Goal: Task Accomplishment & Management: Manage account settings

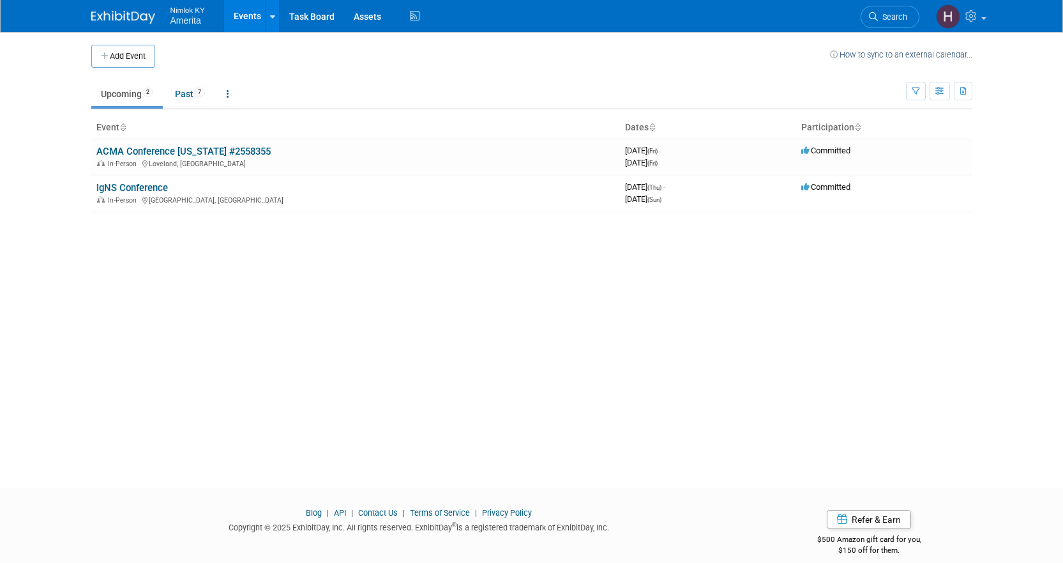
click at [93, 10] on link at bounding box center [130, 11] width 79 height 10
click at [129, 188] on link "IgNS Conference" at bounding box center [132, 187] width 72 height 11
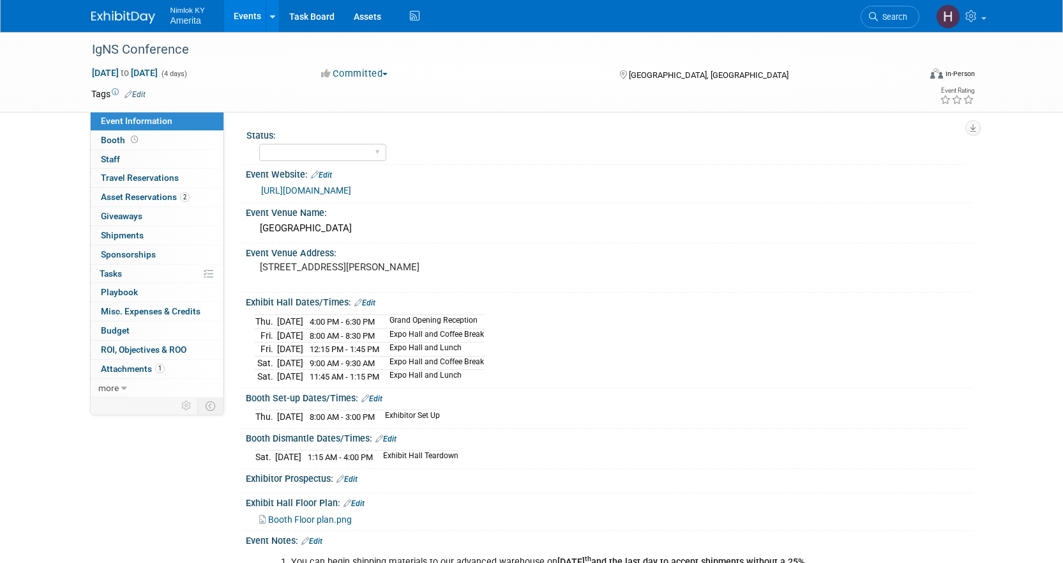
scroll to position [128, 0]
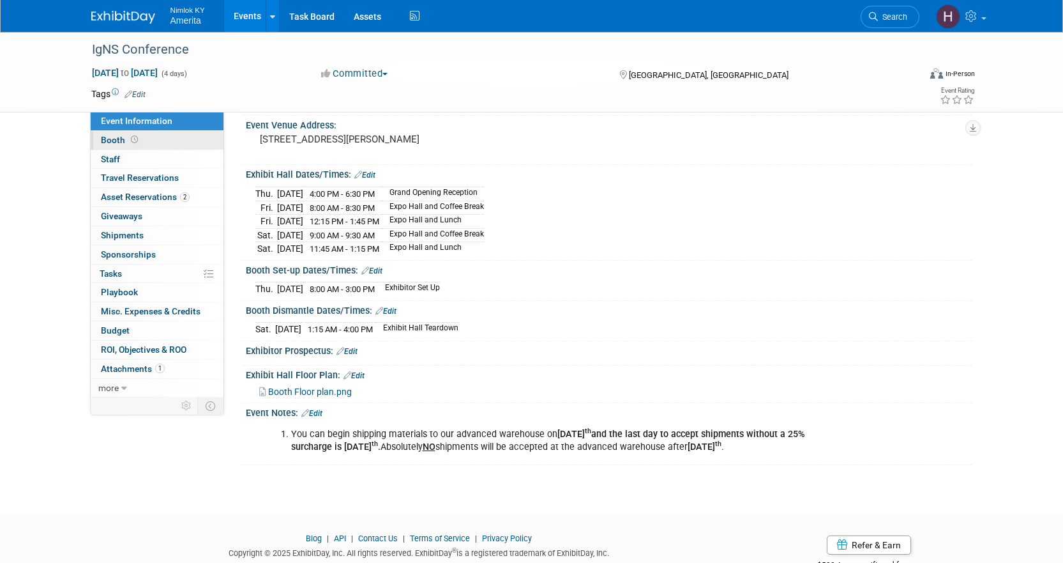
click at [183, 139] on link "Booth" at bounding box center [157, 140] width 133 height 19
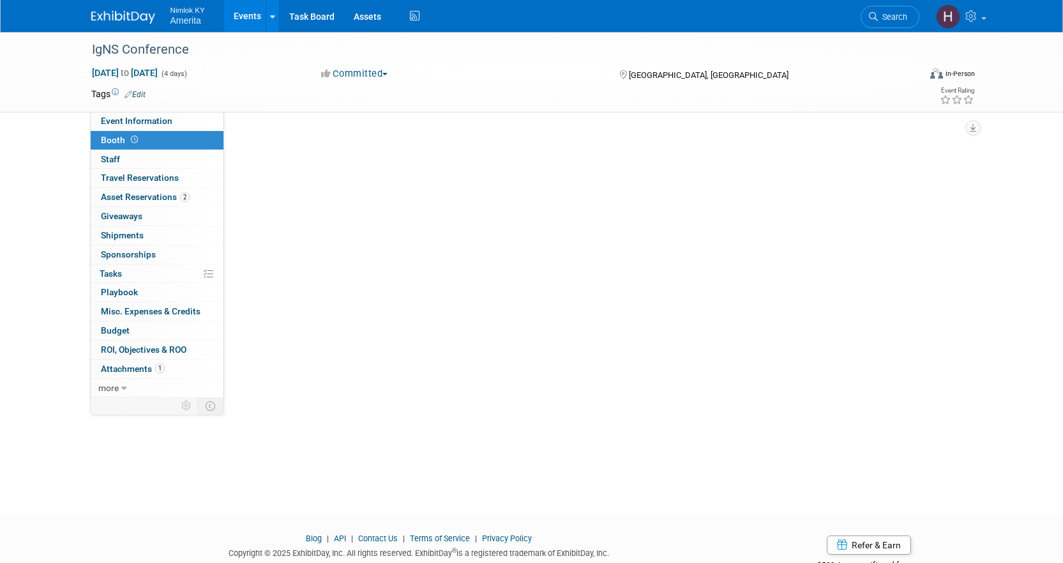
scroll to position [0, 0]
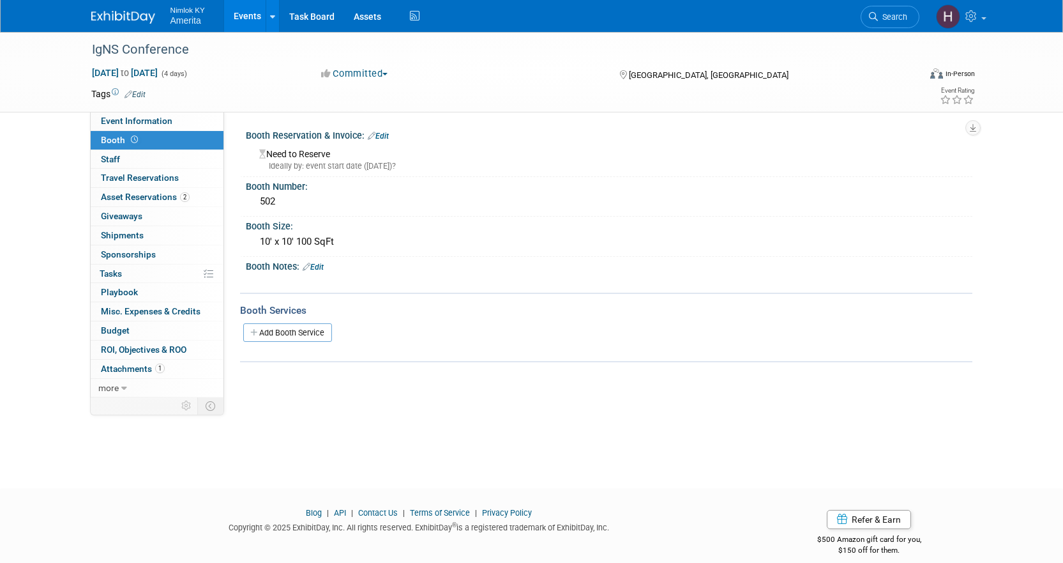
click at [229, 17] on link "Events" at bounding box center [247, 16] width 47 height 32
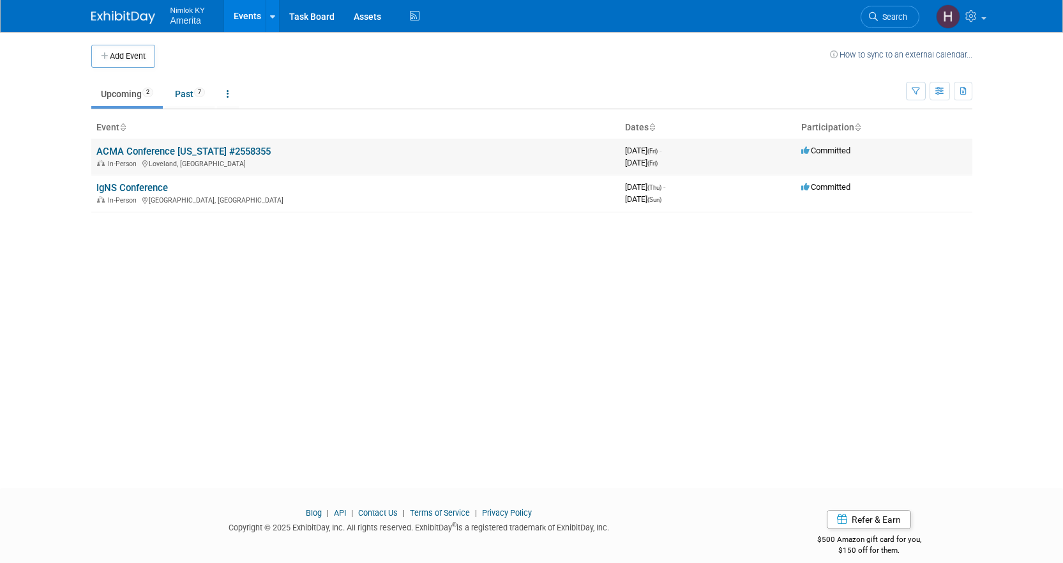
click at [183, 149] on link "ACMA Conference [US_STATE] #2558355" at bounding box center [183, 151] width 174 height 11
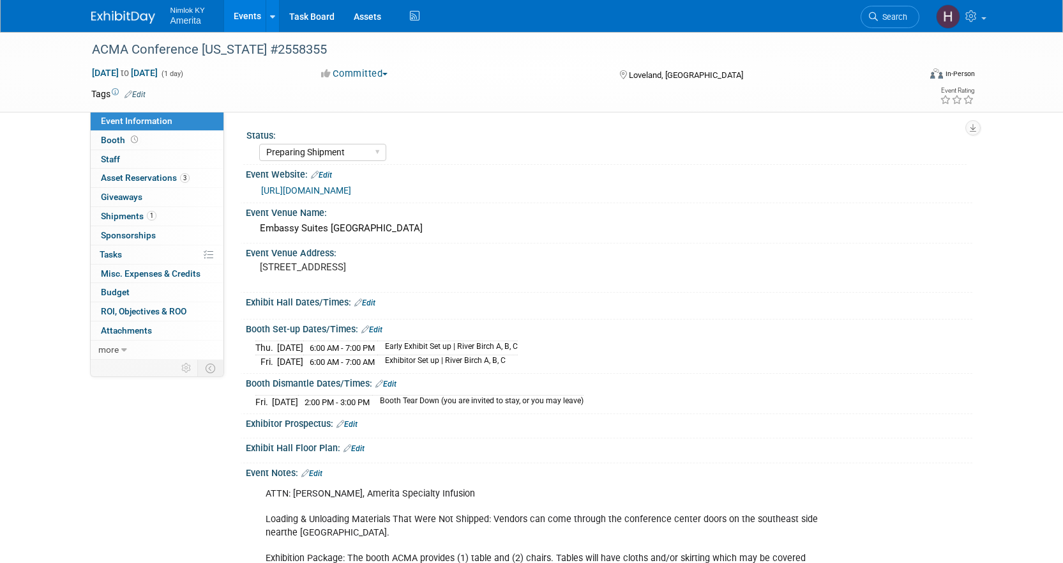
select select "Preparing Shipment"
click at [206, 173] on link "3 Asset Reservations 3" at bounding box center [157, 178] width 133 height 19
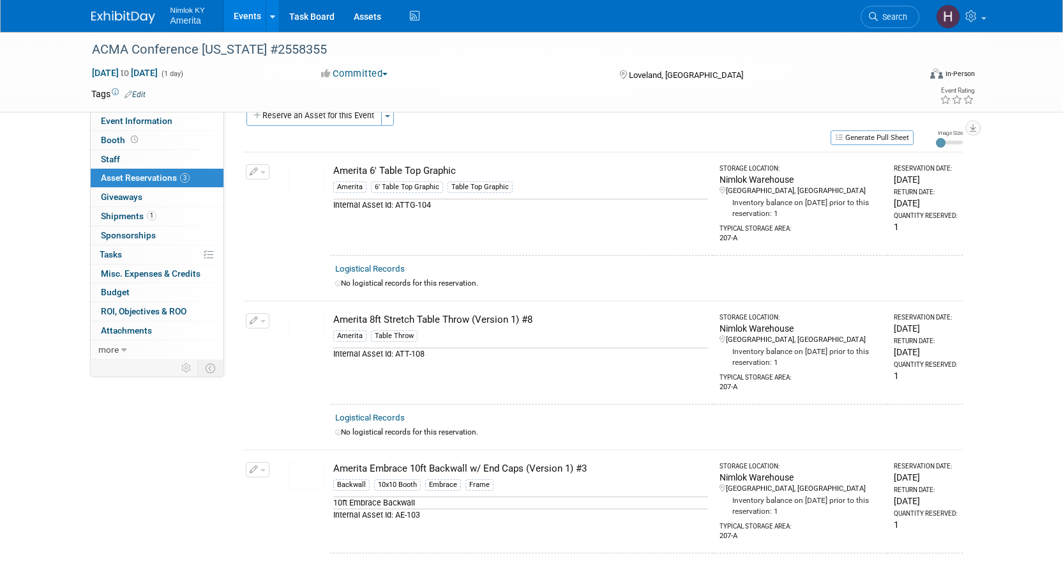
scroll to position [64, 0]
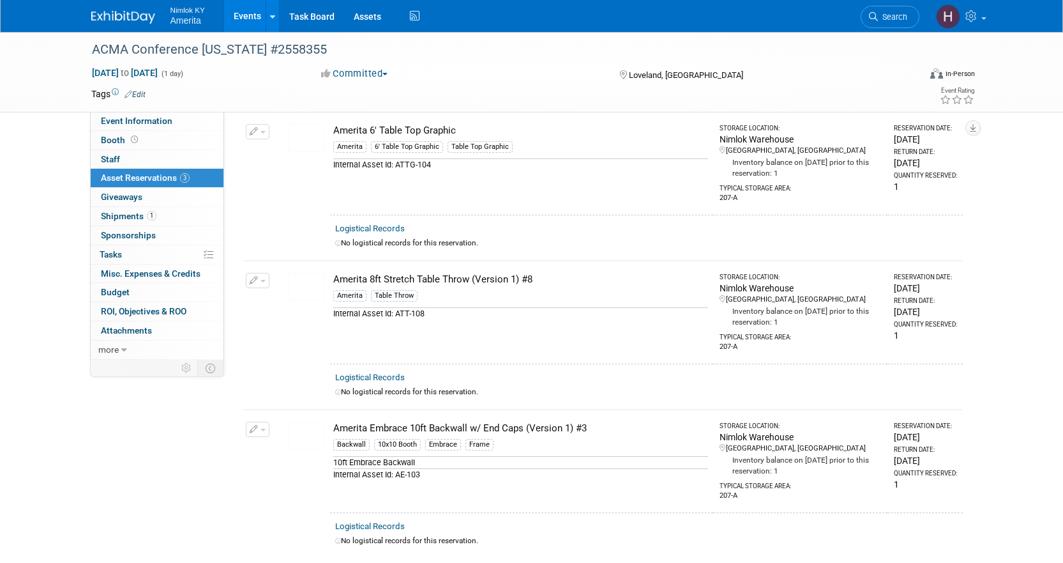
click at [175, 110] on div "ACMA Conference Colorado #2558355 Sep 19, 2025 to Sep 19, 2025 (1 day) Sep 19, …" at bounding box center [532, 72] width 900 height 80
click at [179, 125] on link "Event Information" at bounding box center [157, 121] width 133 height 19
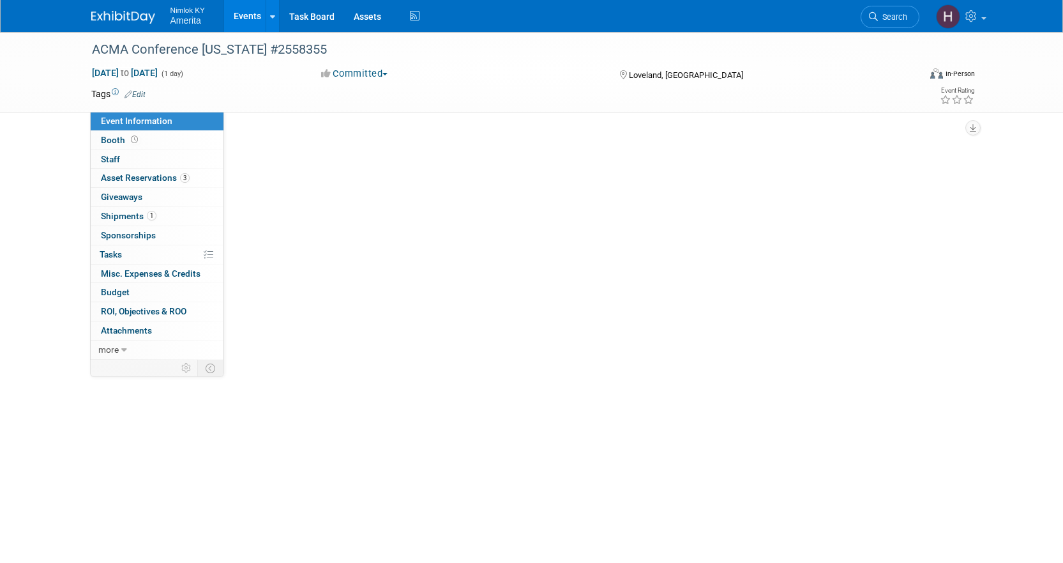
scroll to position [0, 0]
select select "Preparing Shipment"
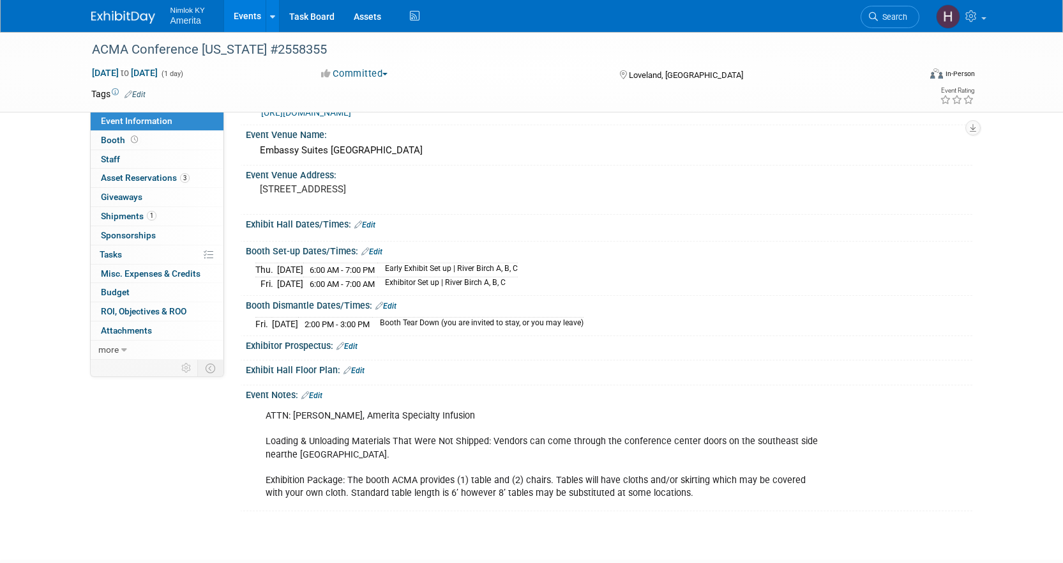
scroll to position [163, 0]
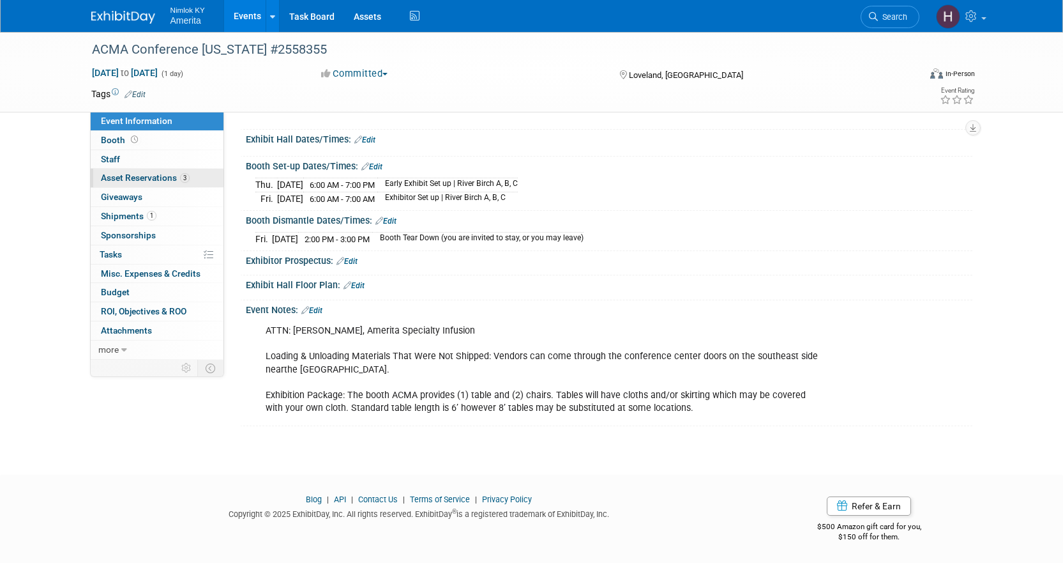
click at [158, 178] on span "Asset Reservations 3" at bounding box center [145, 177] width 89 height 10
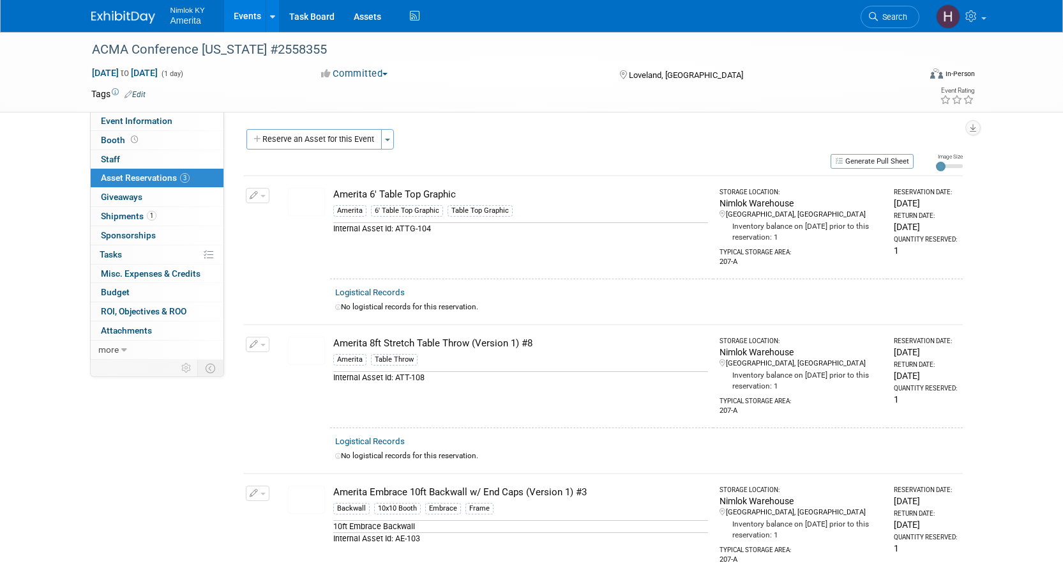
scroll to position [64, 0]
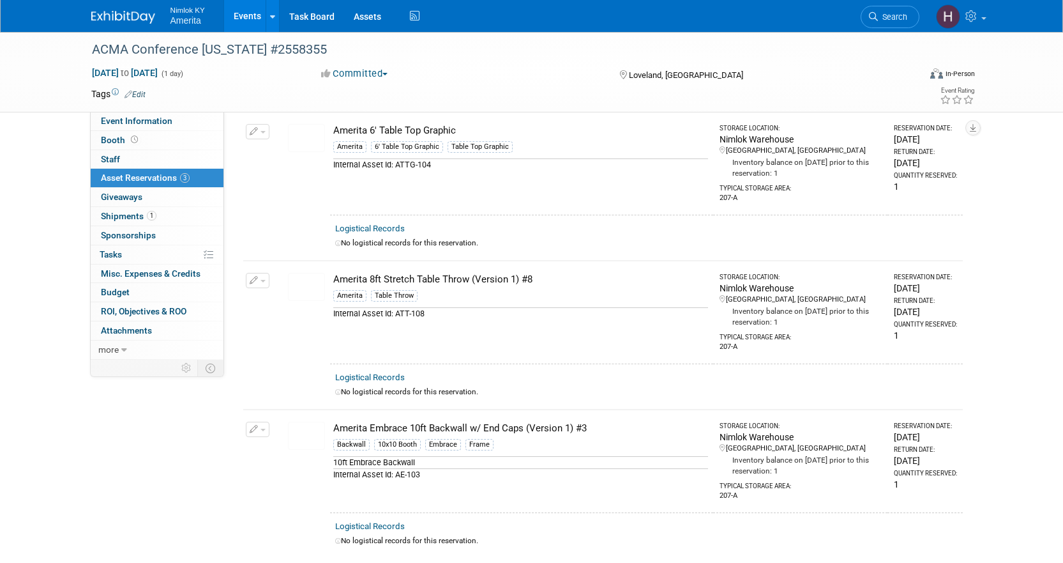
click at [259, 124] on button "button" at bounding box center [258, 131] width 24 height 15
click at [304, 156] on button "Change Reservation" at bounding box center [307, 152] width 108 height 17
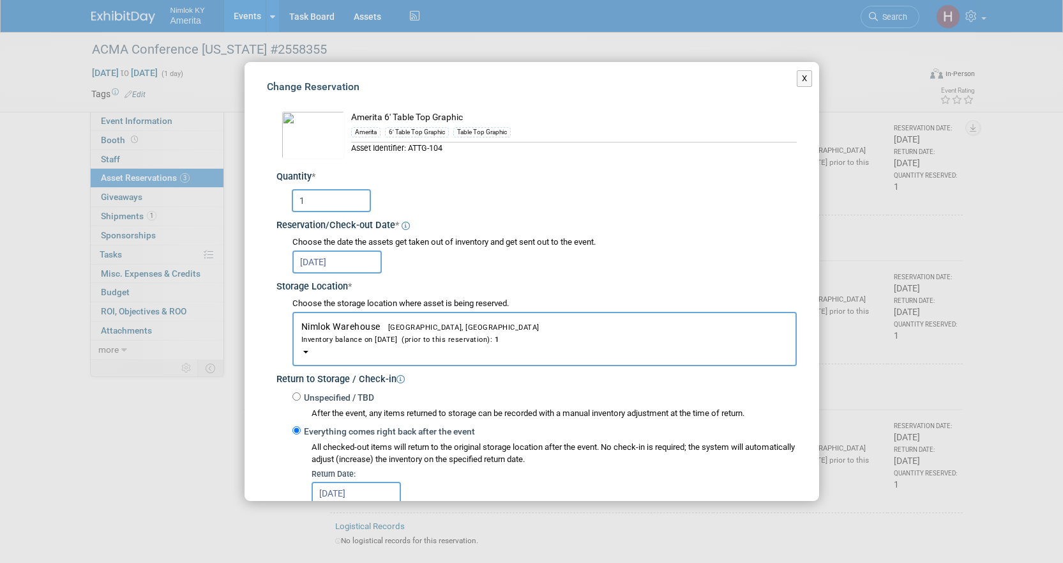
scroll to position [68, 0]
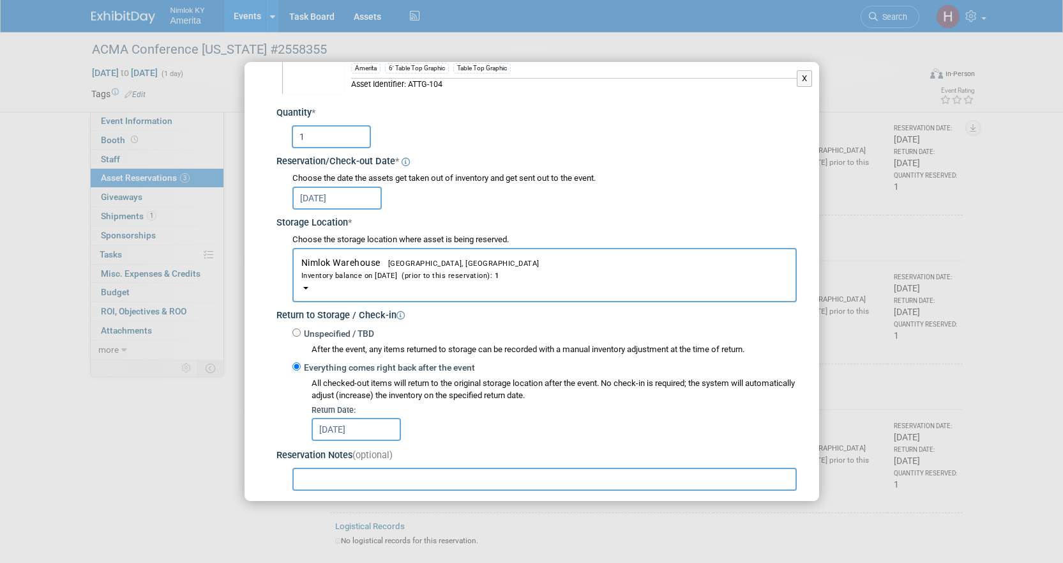
click at [376, 421] on input "Sep 23, 2025" at bounding box center [356, 429] width 89 height 23
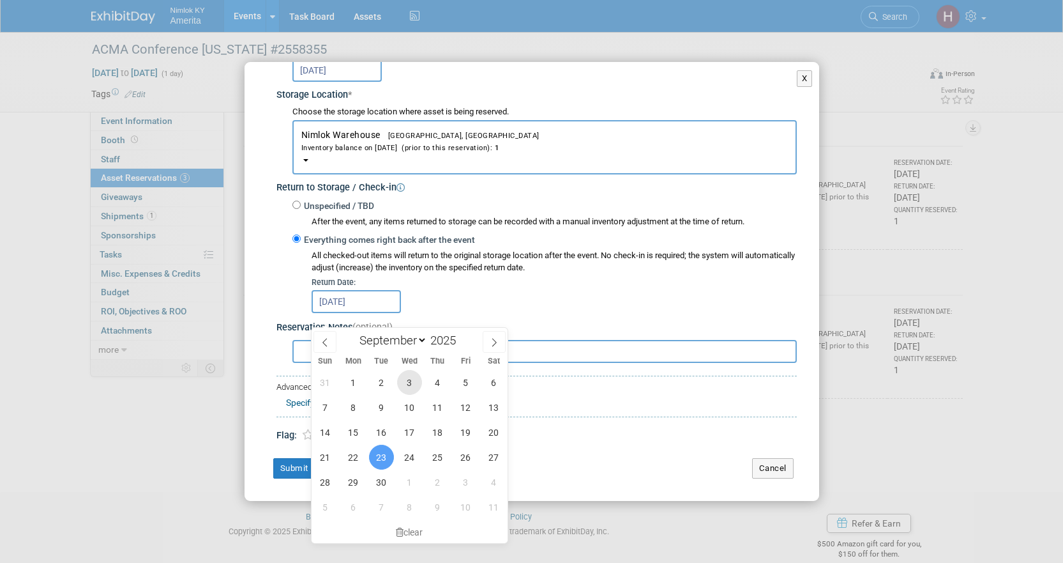
scroll to position [195, 0]
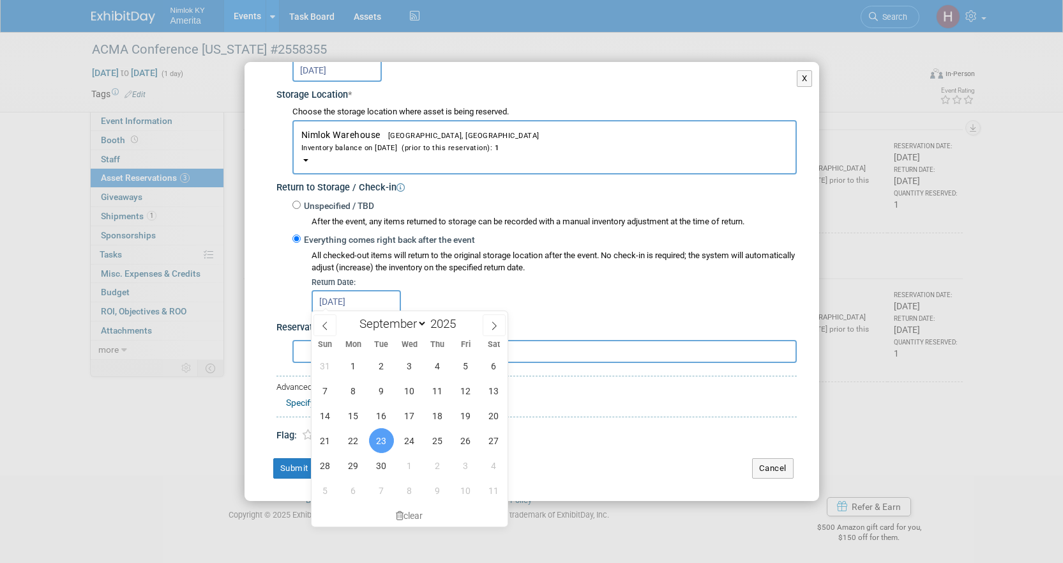
click at [563, 408] on div "Specify Shipping Logistics Category" at bounding box center [541, 401] width 511 height 16
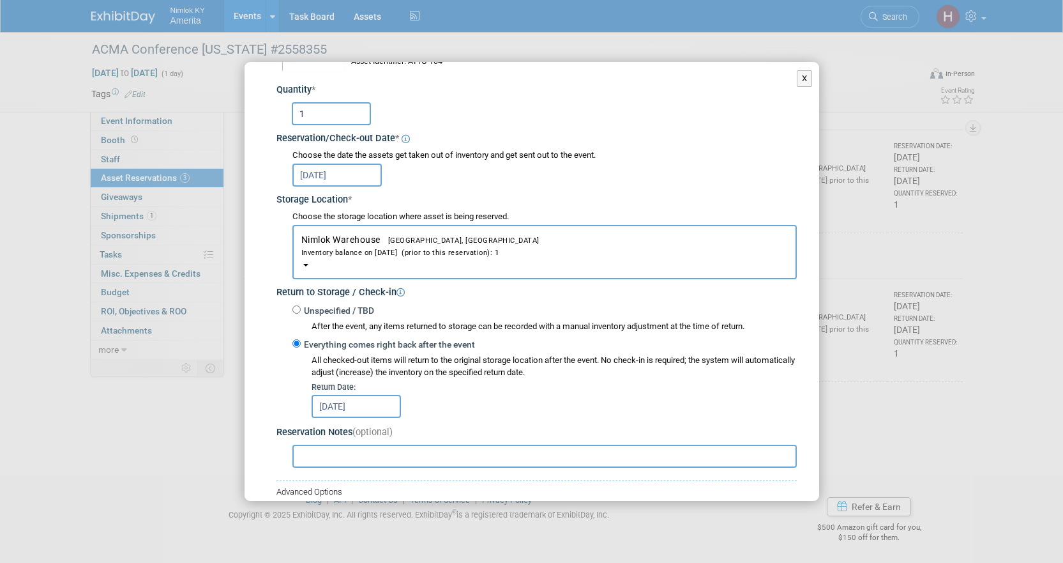
scroll to position [196, 0]
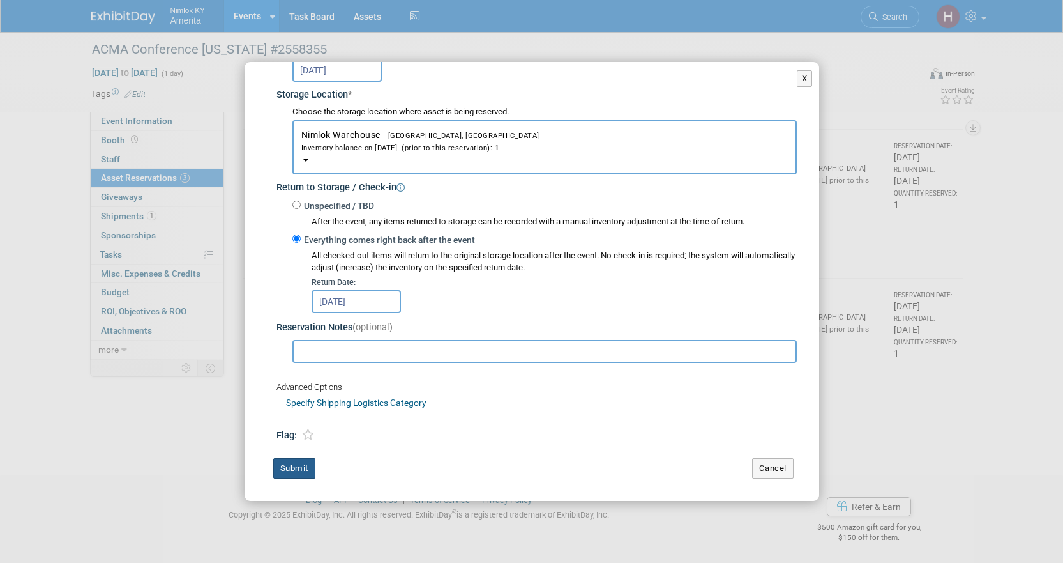
click at [296, 468] on button "Submit" at bounding box center [294, 468] width 42 height 20
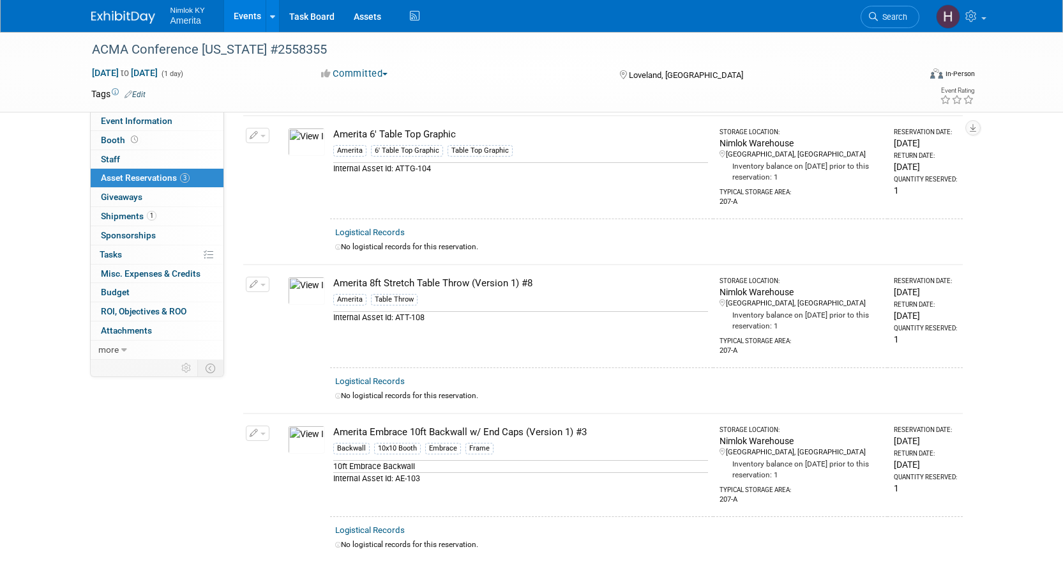
scroll to position [128, 0]
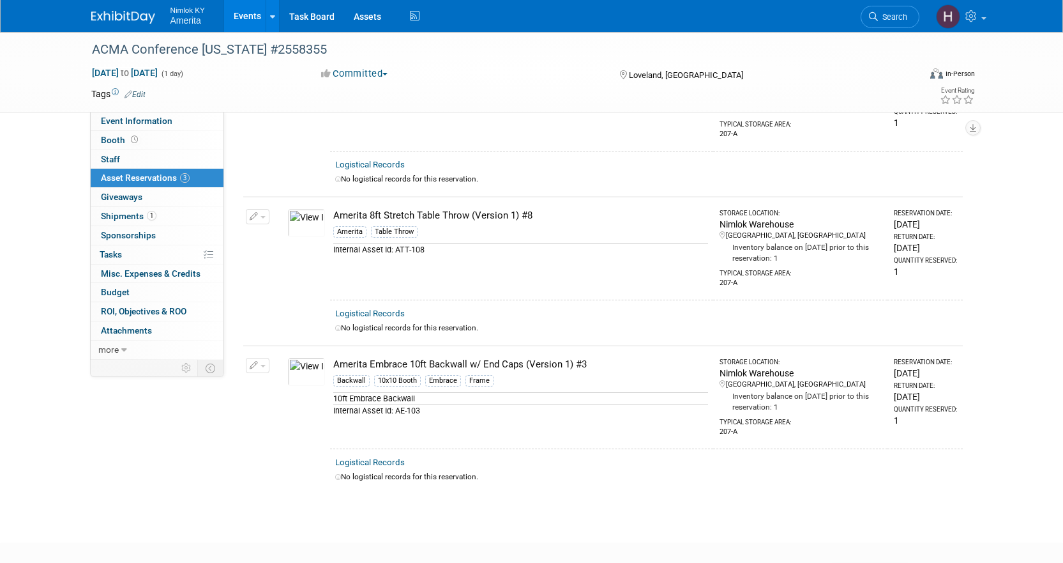
click at [237, 17] on link "Events" at bounding box center [247, 16] width 47 height 32
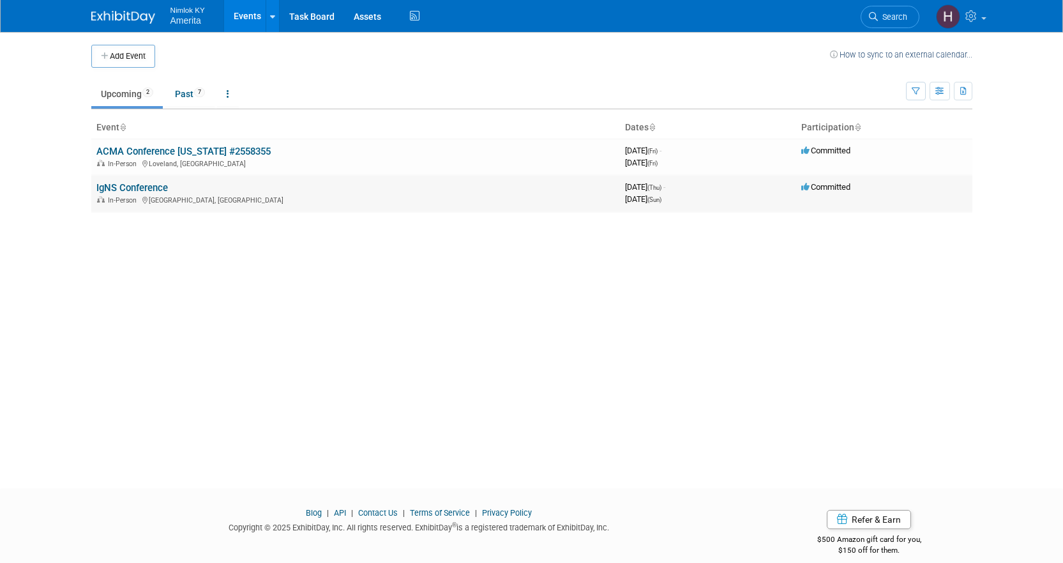
click at [150, 192] on link "IgNS Conference" at bounding box center [132, 187] width 72 height 11
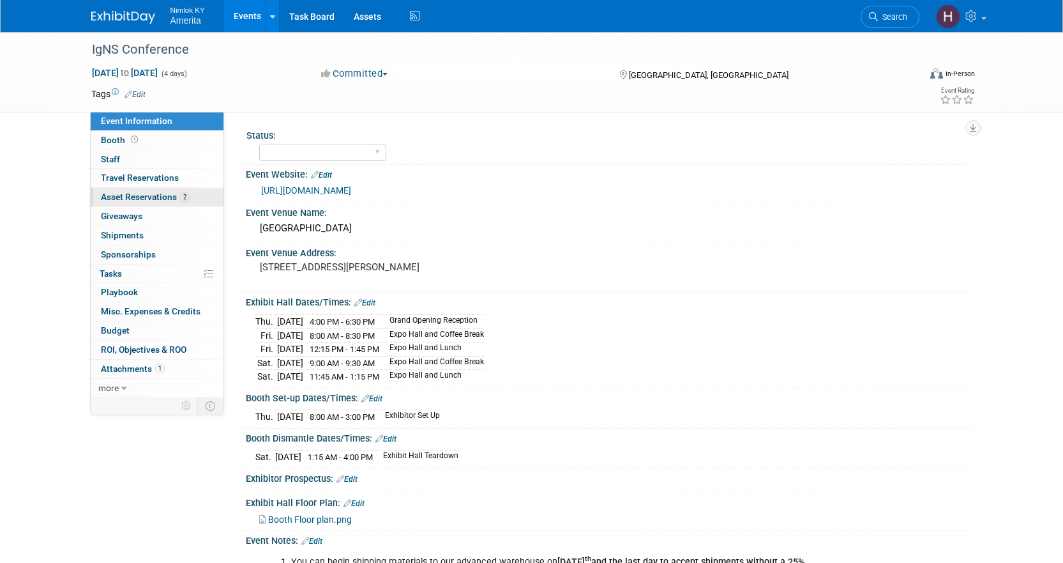
click at [138, 197] on span "Asset Reservations 2" at bounding box center [145, 197] width 89 height 10
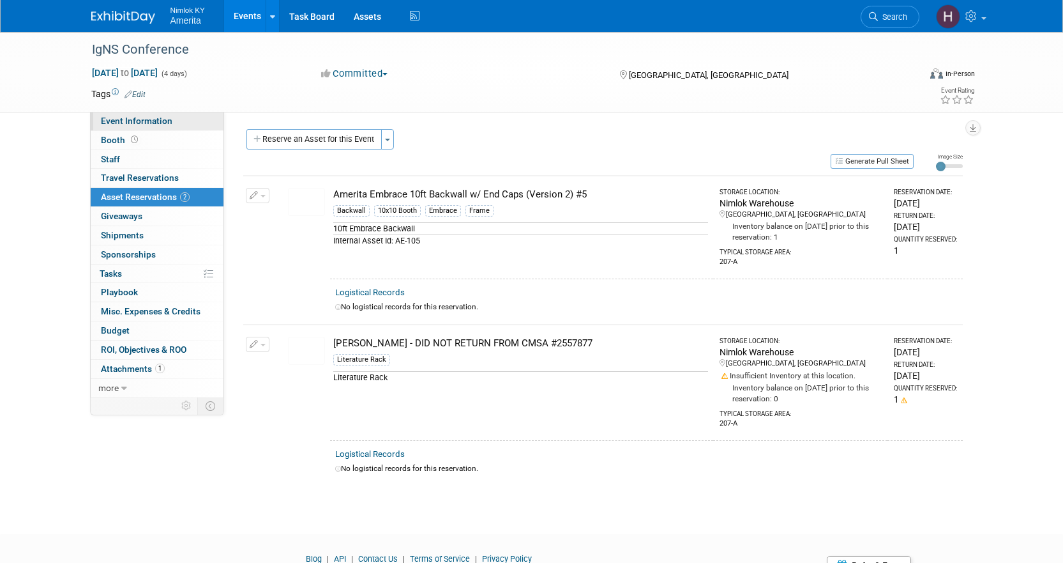
click at [145, 114] on link "Event Information" at bounding box center [157, 121] width 133 height 19
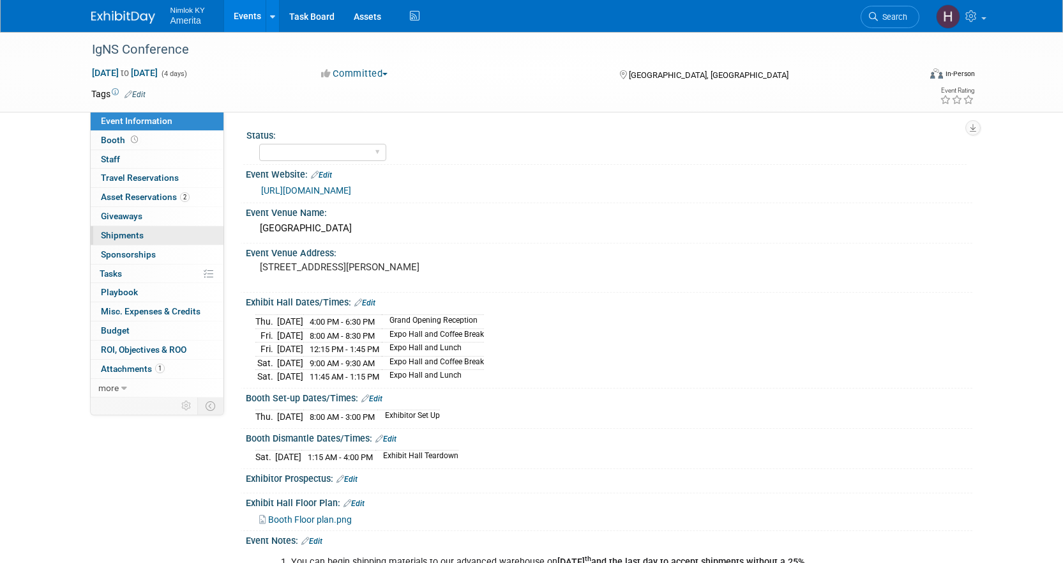
click at [112, 241] on link "0 Shipments 0" at bounding box center [157, 235] width 133 height 19
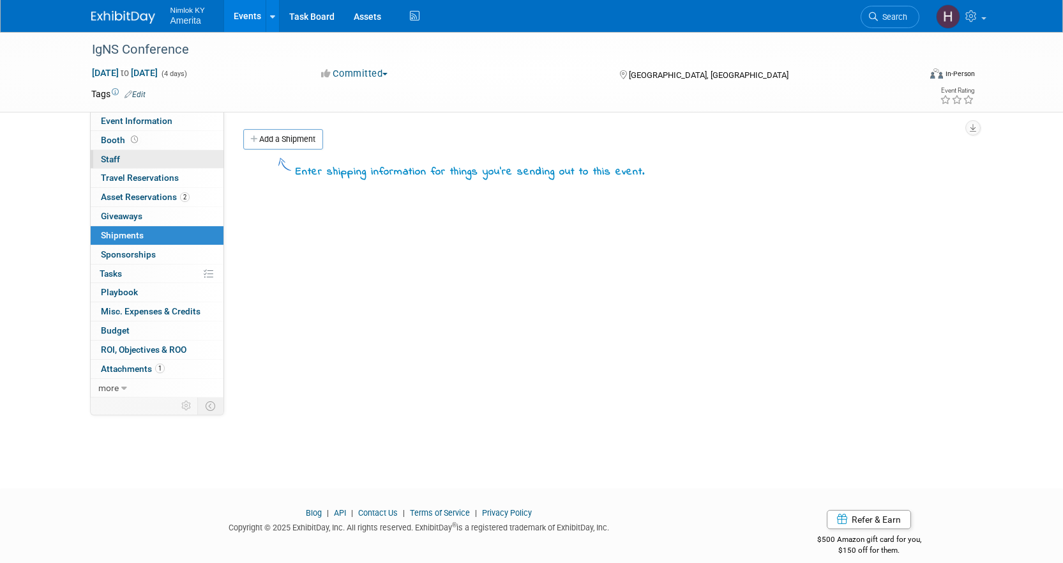
click at [120, 163] on link "0 Staff 0" at bounding box center [157, 159] width 133 height 19
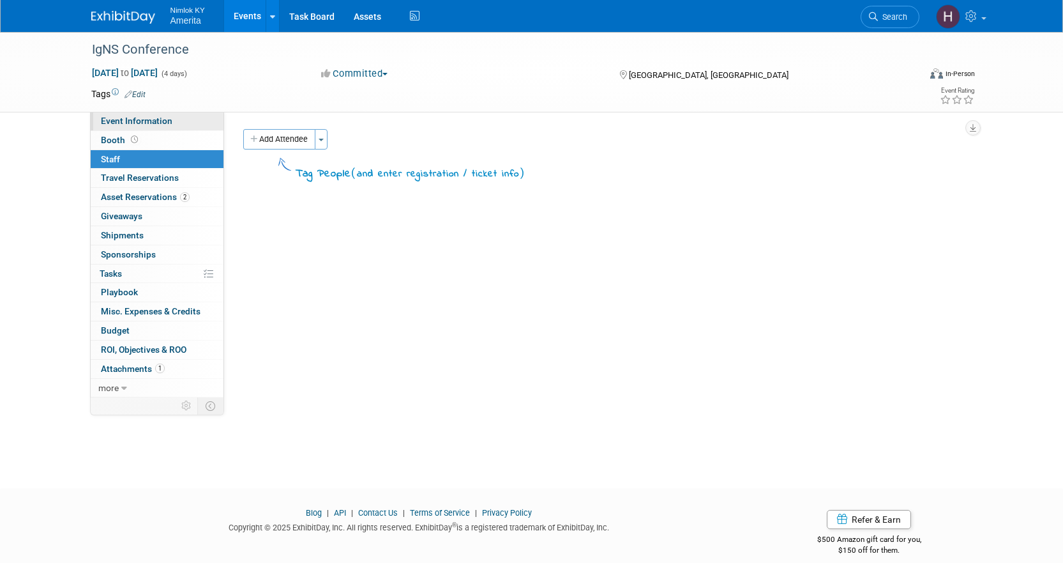
click at [133, 121] on span "Event Information" at bounding box center [137, 121] width 72 height 10
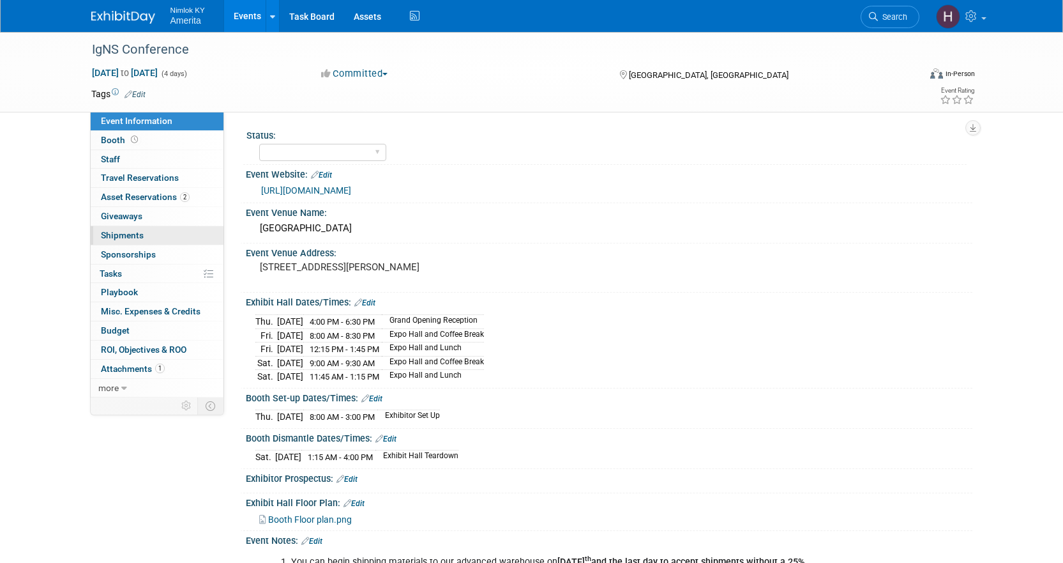
click at [131, 236] on span "Shipments 0" at bounding box center [122, 235] width 43 height 10
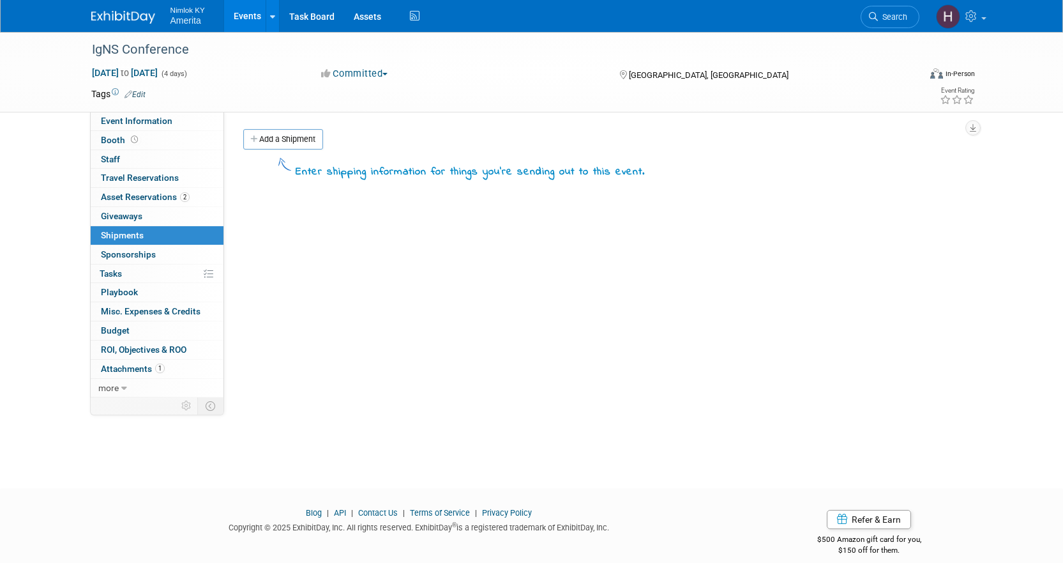
click at [257, 15] on link "Events" at bounding box center [247, 16] width 47 height 32
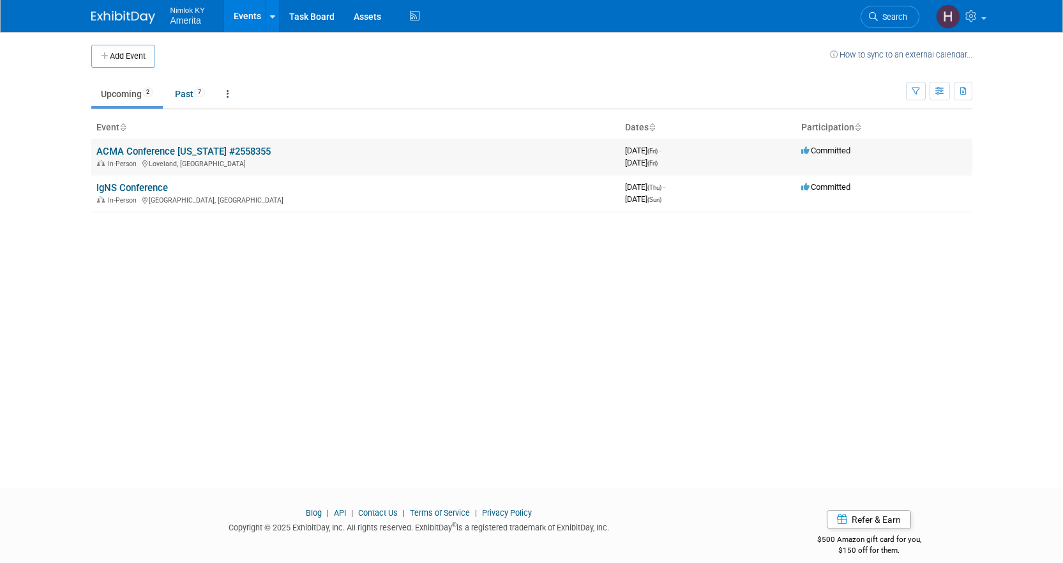
click at [184, 151] on link "ACMA Conference [US_STATE] #2558355" at bounding box center [183, 151] width 174 height 11
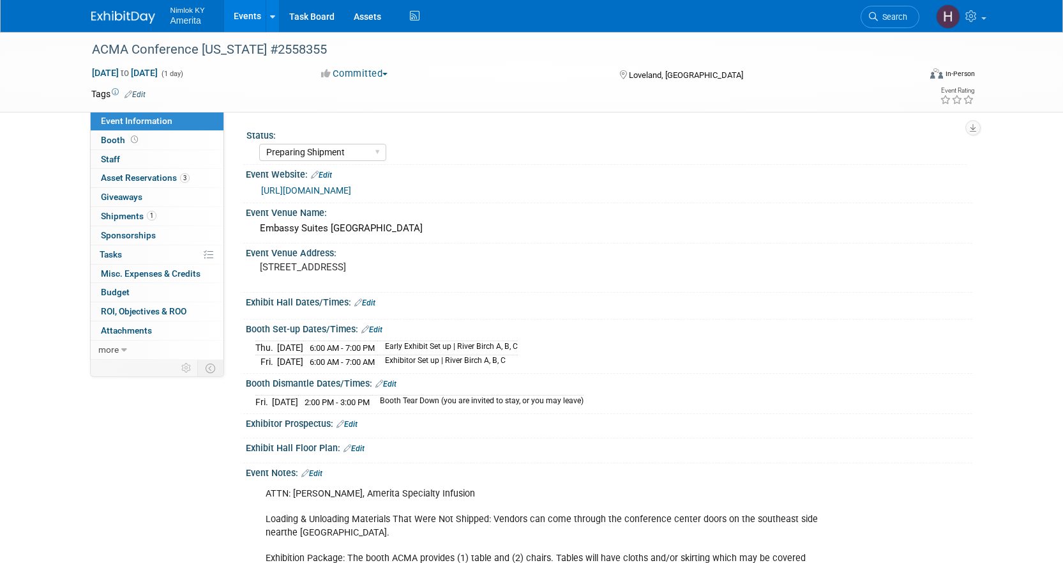
select select "Preparing Shipment"
click at [115, 217] on span "Shipments 1" at bounding box center [129, 216] width 56 height 10
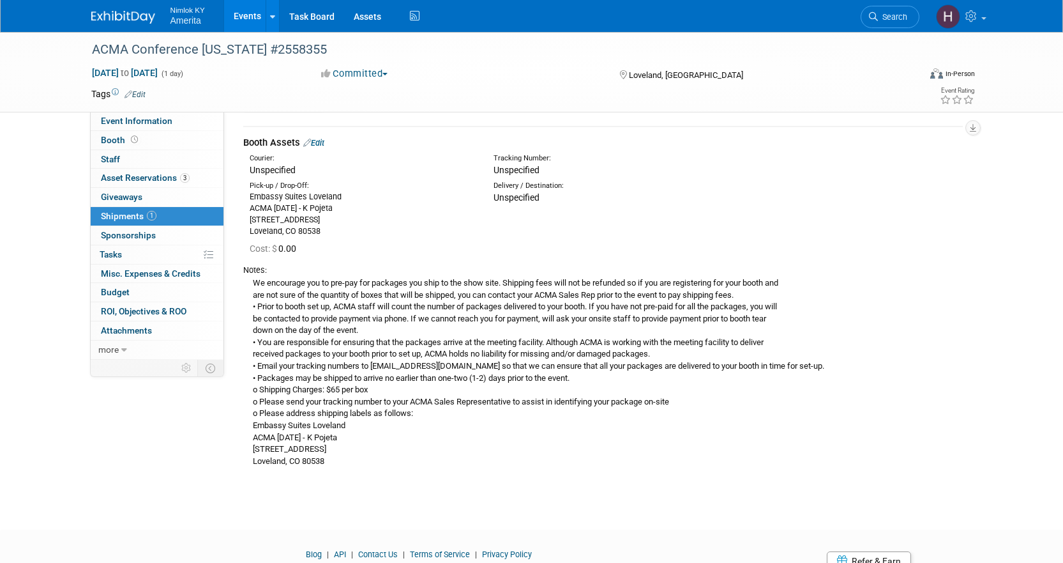
scroll to position [64, 0]
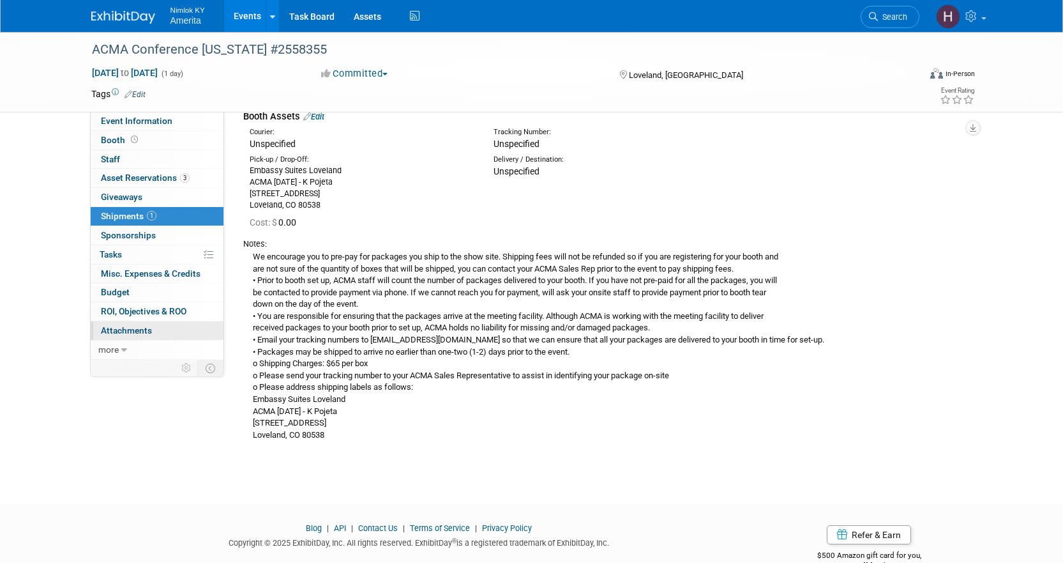
click at [145, 335] on span "Attachments 0" at bounding box center [126, 330] width 51 height 10
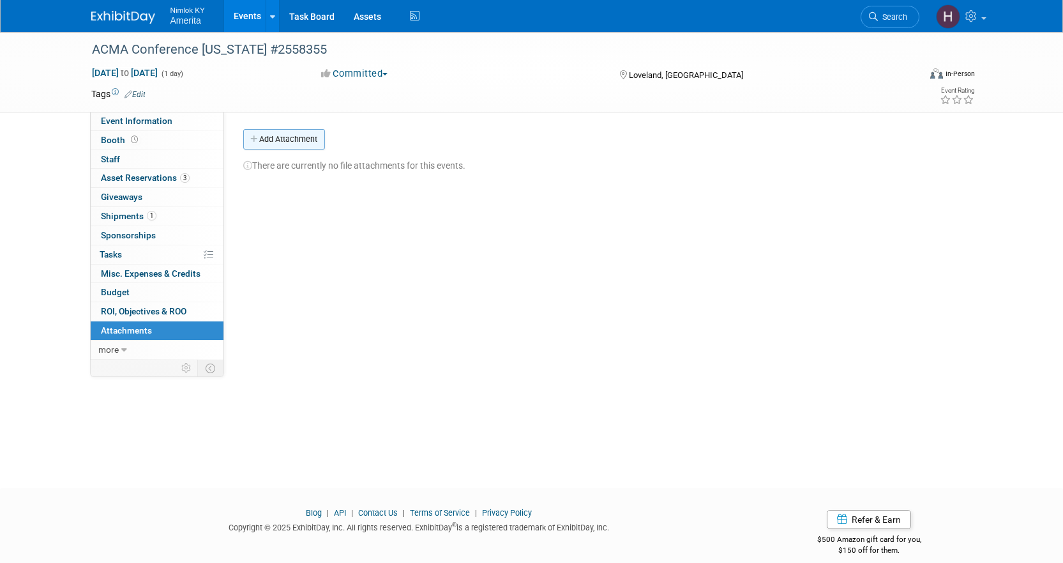
click at [308, 139] on button "Add Attachment" at bounding box center [284, 139] width 82 height 20
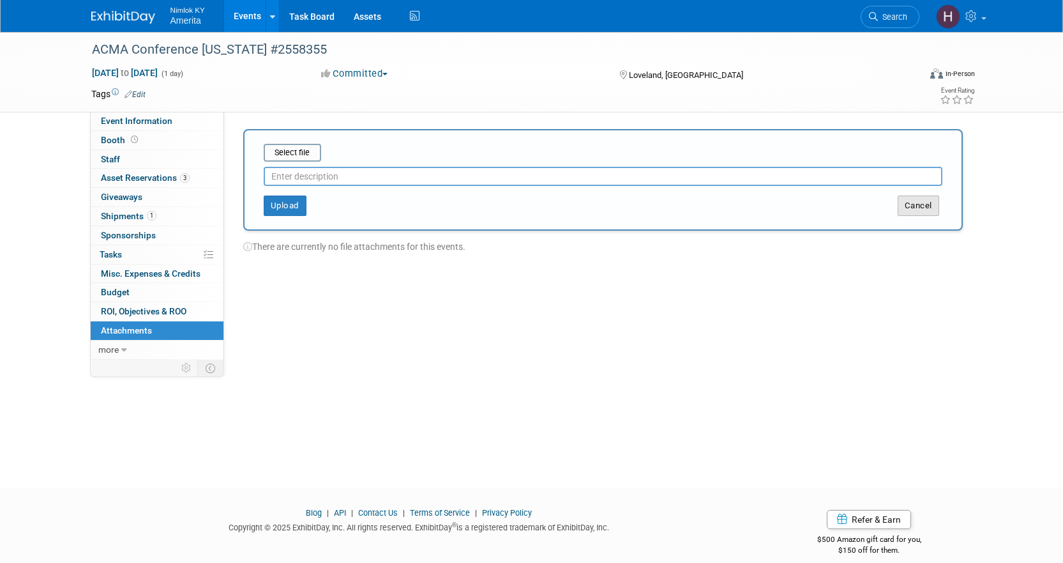
click at [925, 203] on button "Cancel" at bounding box center [919, 205] width 42 height 20
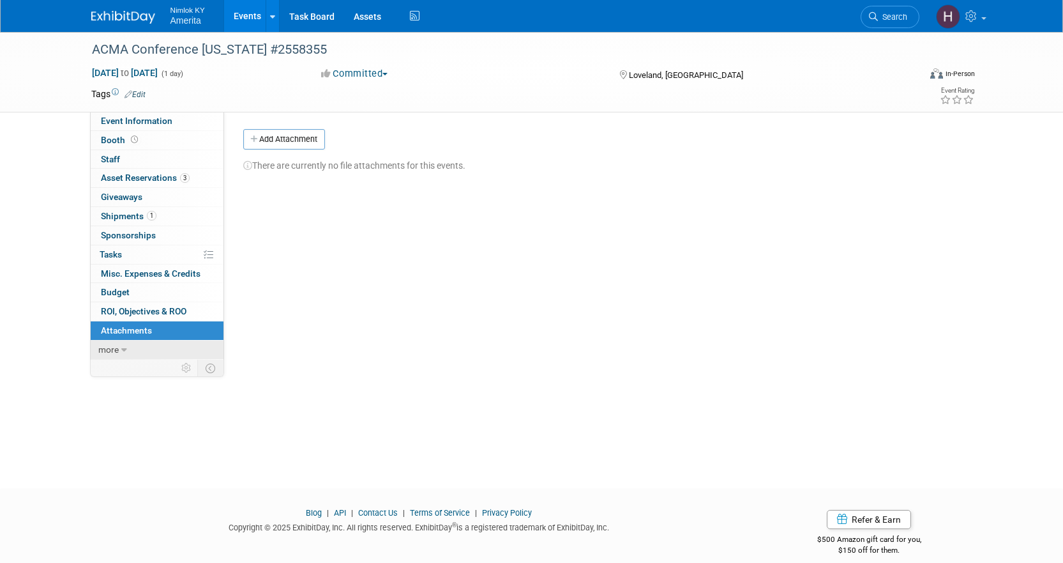
click at [120, 352] on link "more" at bounding box center [157, 349] width 133 height 19
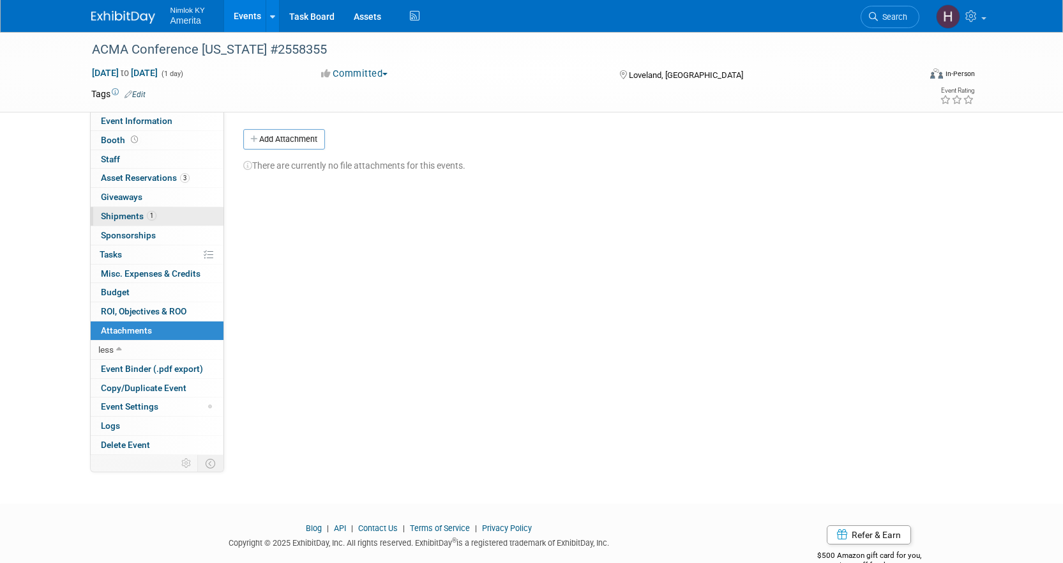
click at [112, 215] on span "Shipments 1" at bounding box center [129, 216] width 56 height 10
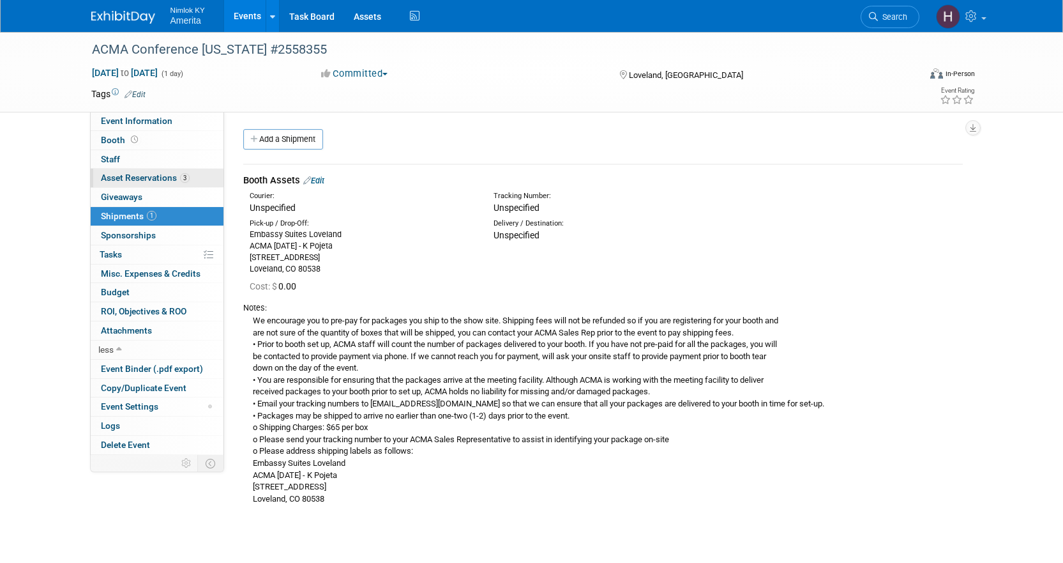
click at [127, 178] on span "Asset Reservations 3" at bounding box center [145, 177] width 89 height 10
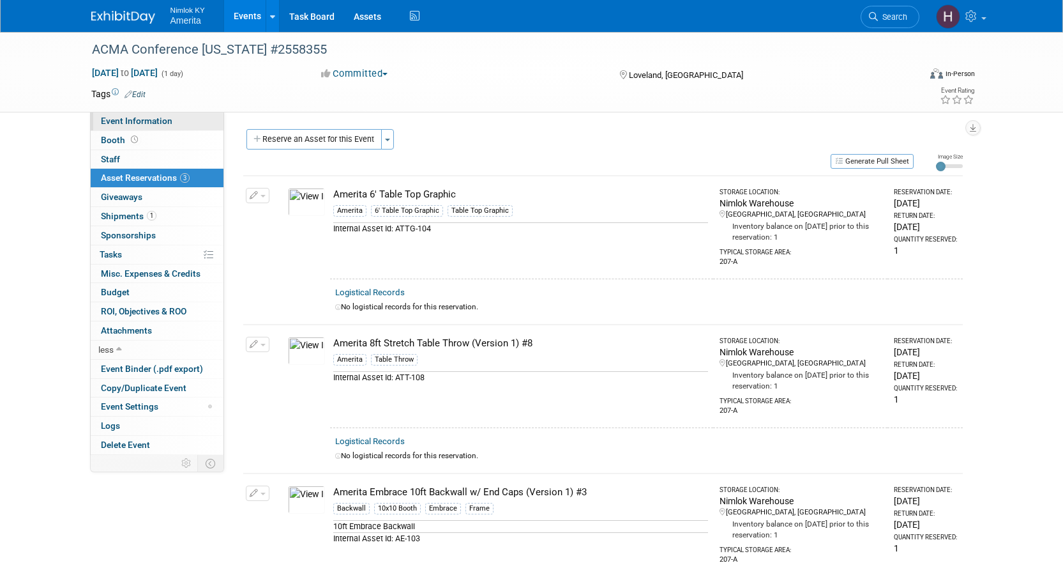
click at [137, 120] on span "Event Information" at bounding box center [137, 121] width 72 height 10
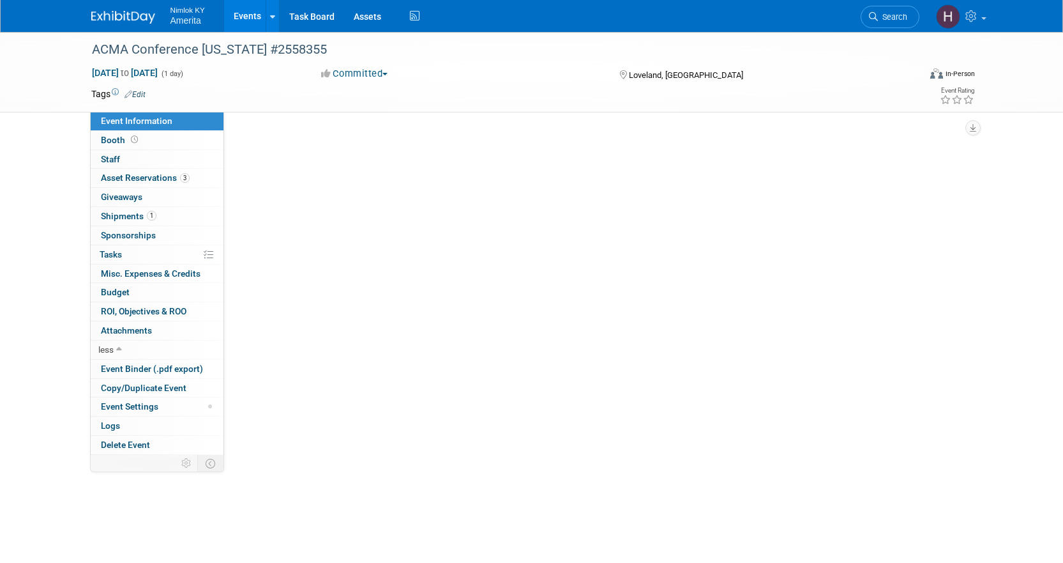
select select "Preparing Shipment"
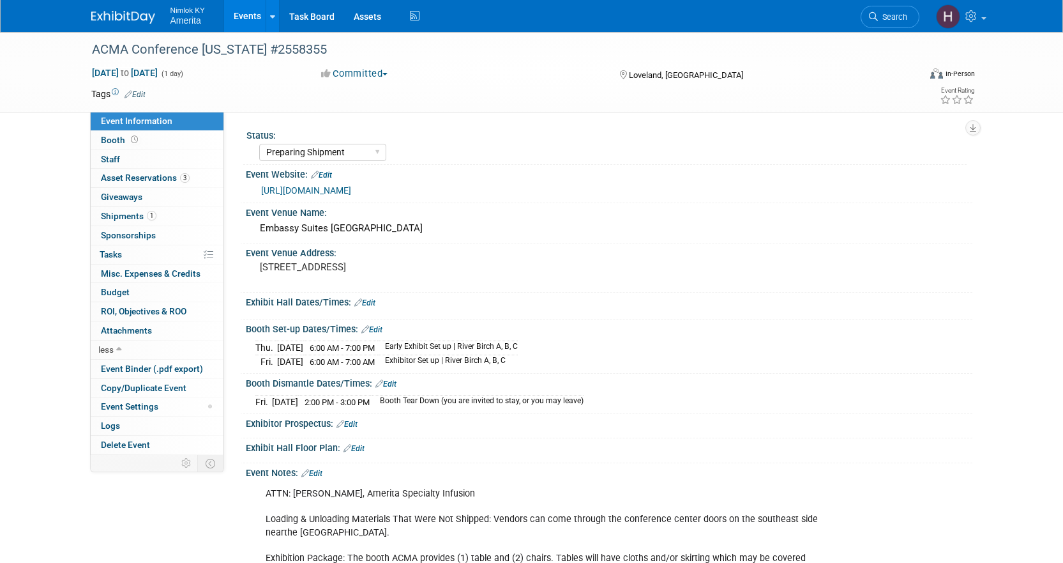
click at [191, 96] on td at bounding box center [485, 93] width 679 height 13
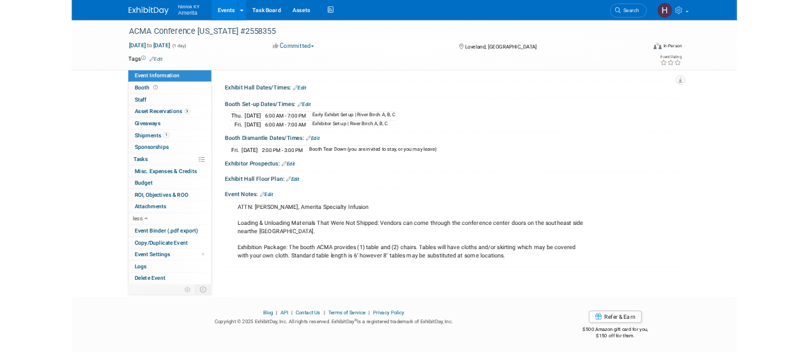
scroll to position [160, 0]
